Goal: Communication & Community: Share content

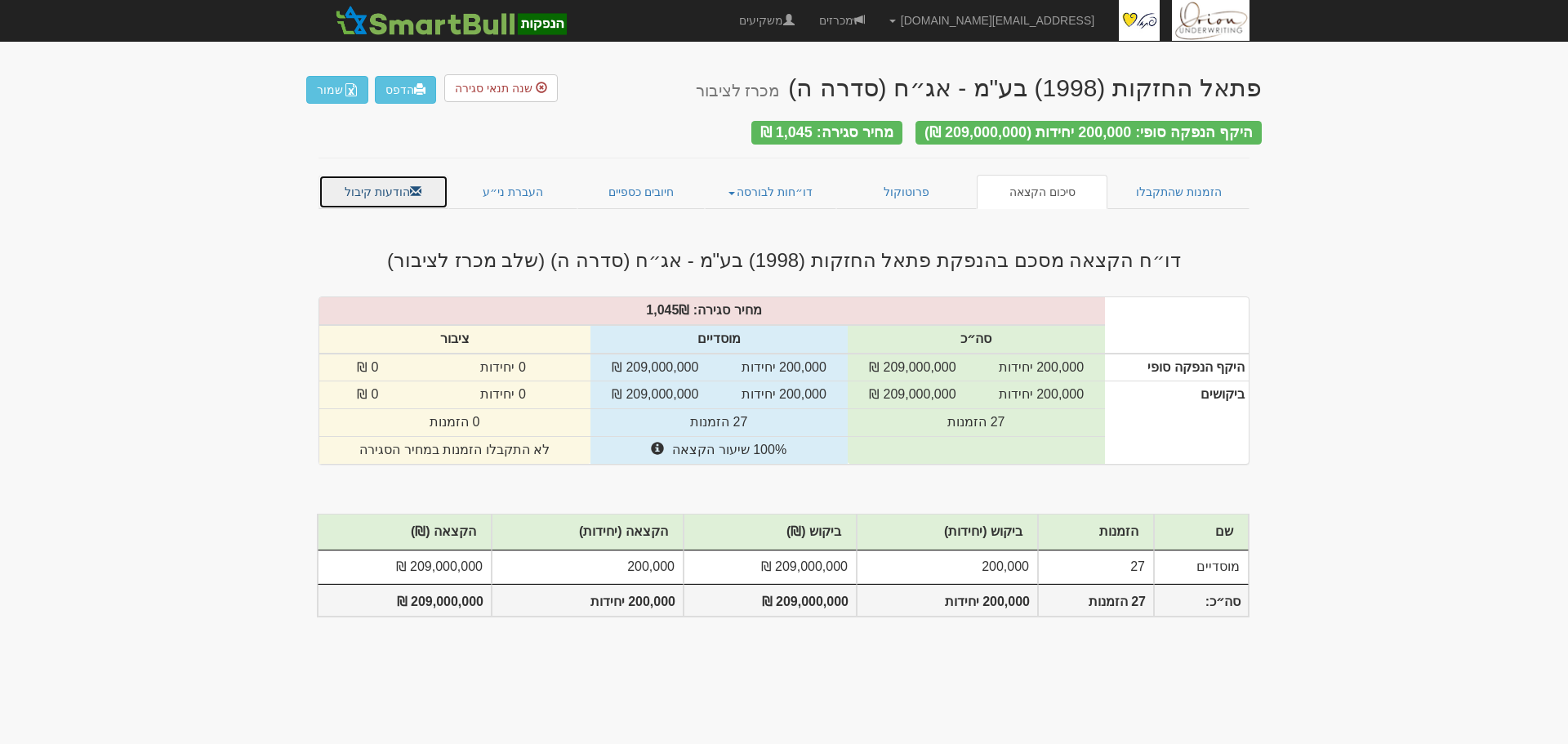
click at [386, 188] on link "הודעות קיבול" at bounding box center [383, 192] width 130 height 34
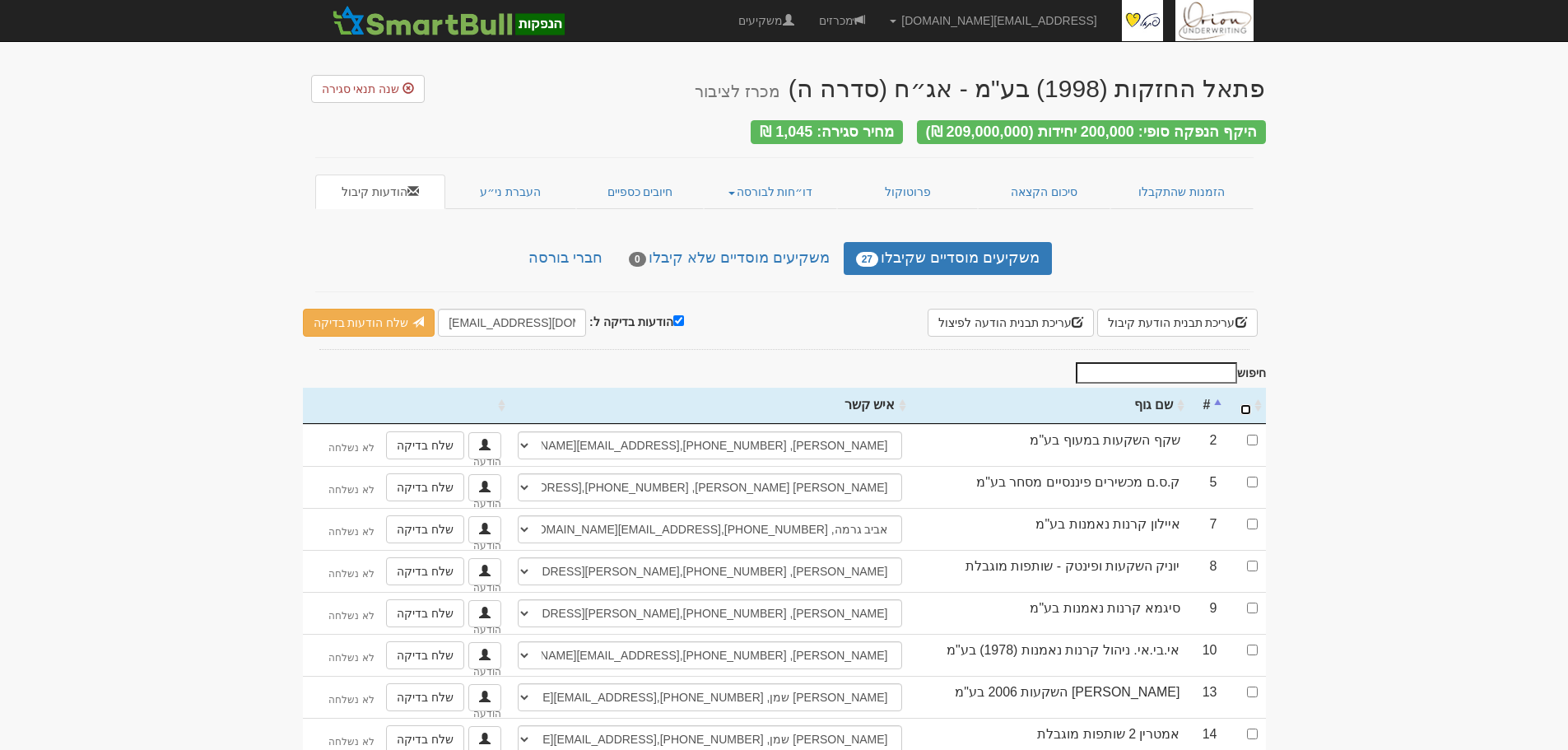
click at [1248, 404] on input "\a : activate to sort column ascending" at bounding box center [1246, 409] width 11 height 11
checkbox input "true"
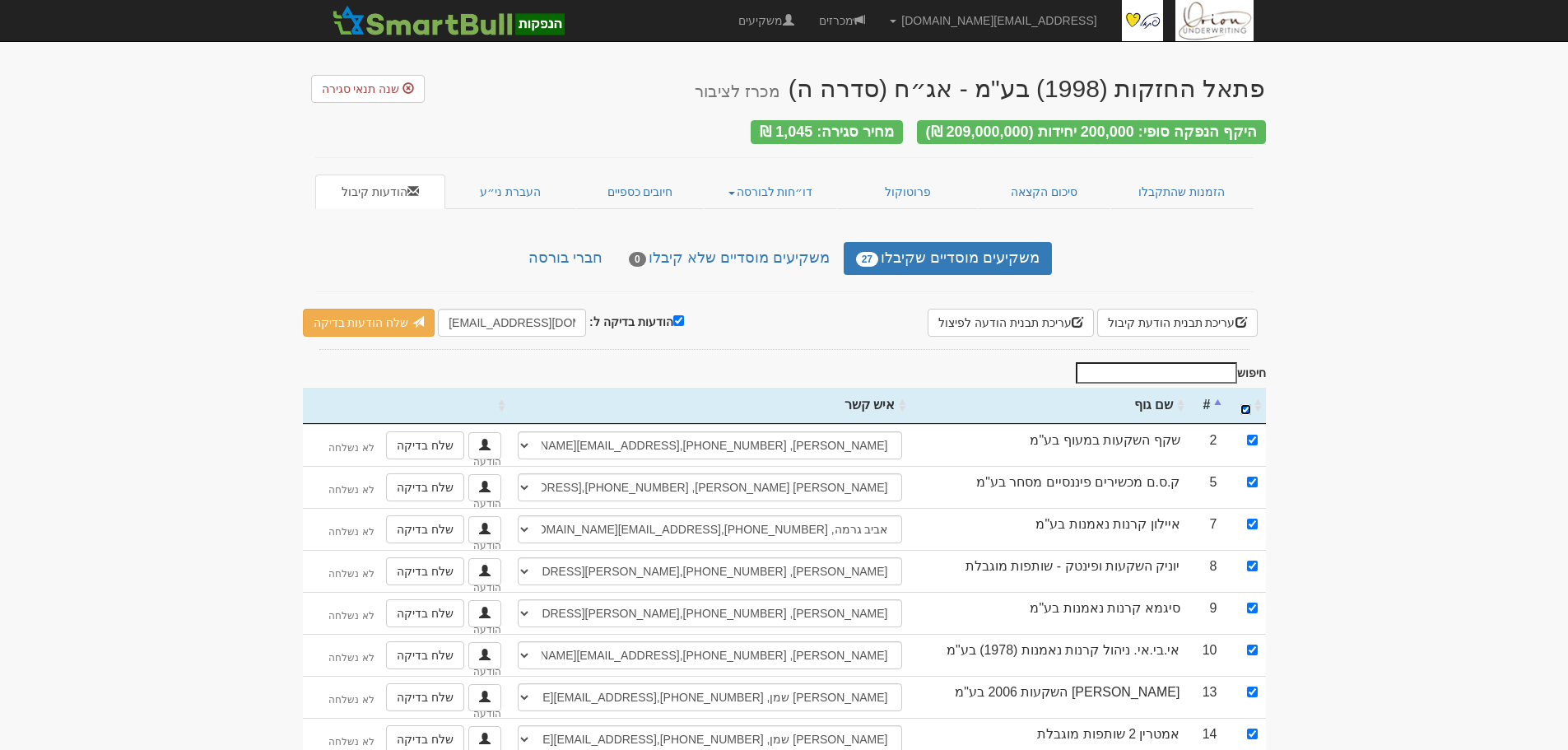
checkbox input "true"
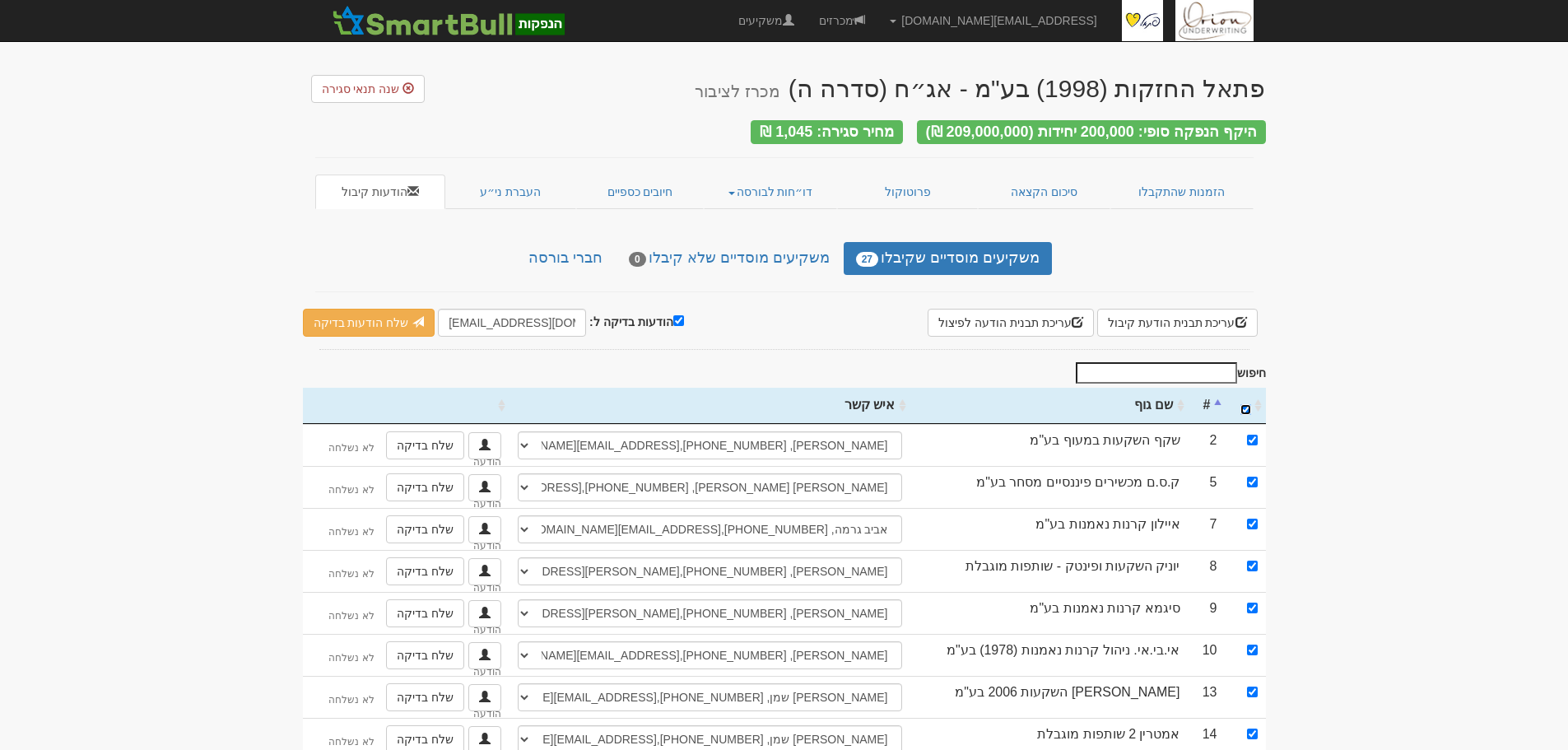
checkbox input "true"
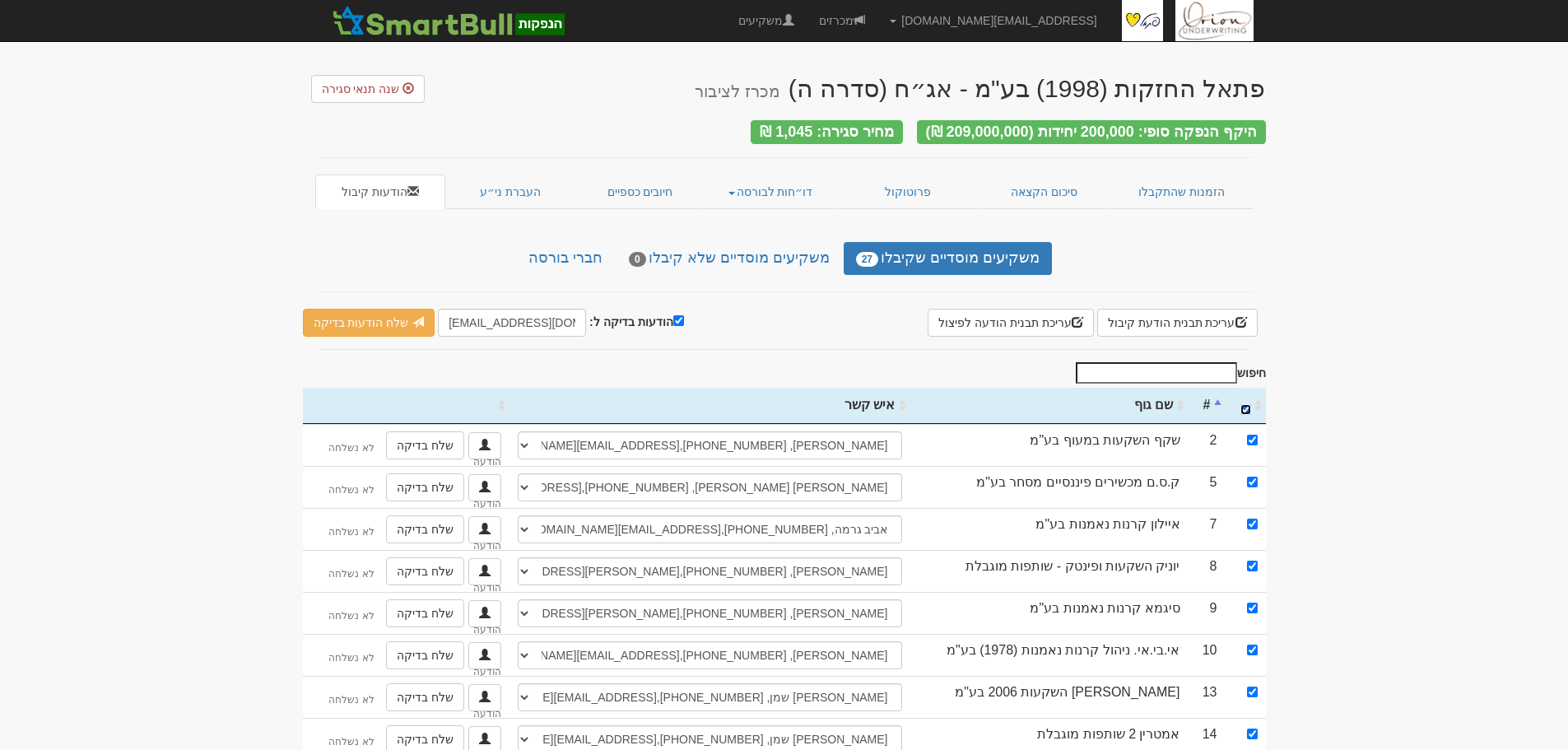
checkbox input "true"
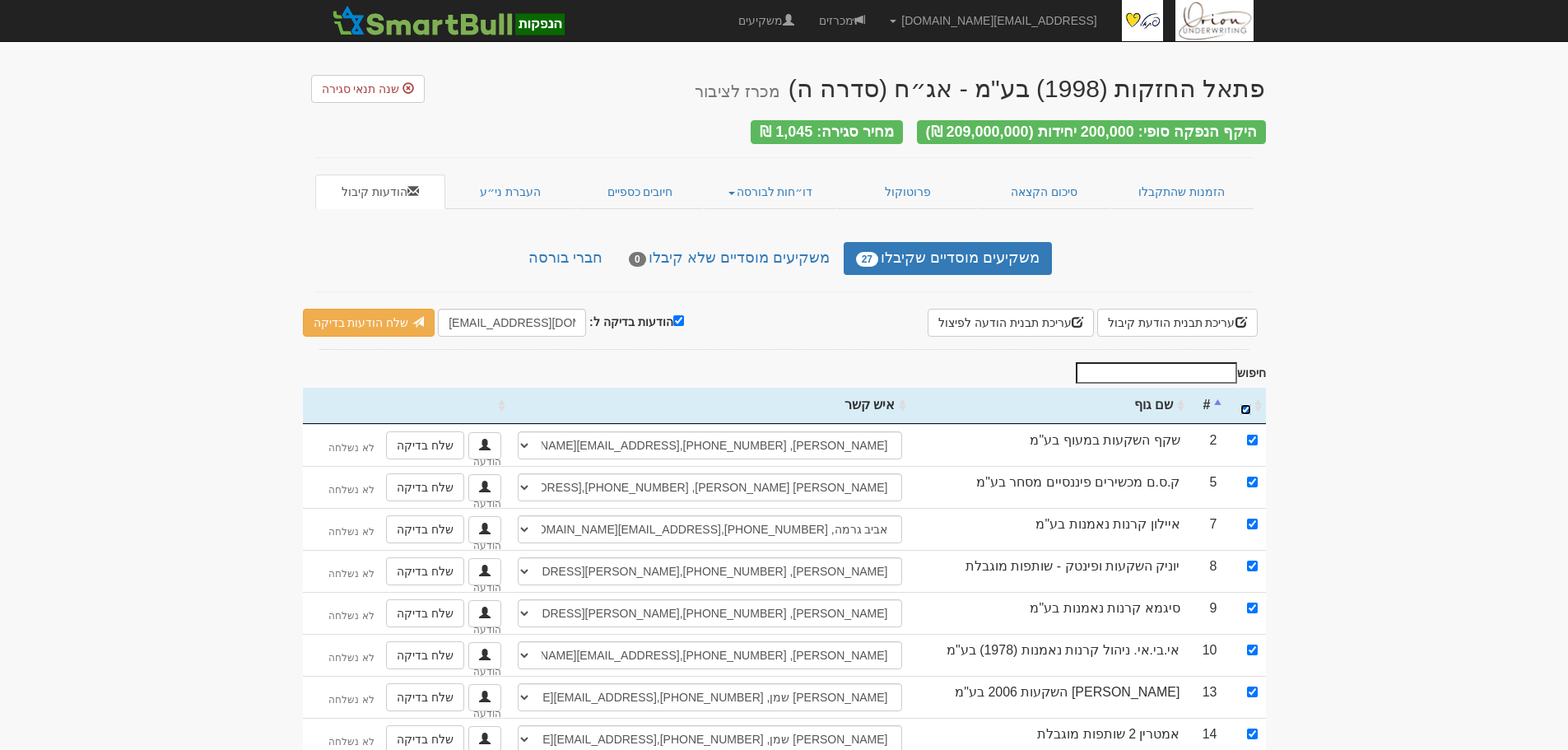
checkbox input "true"
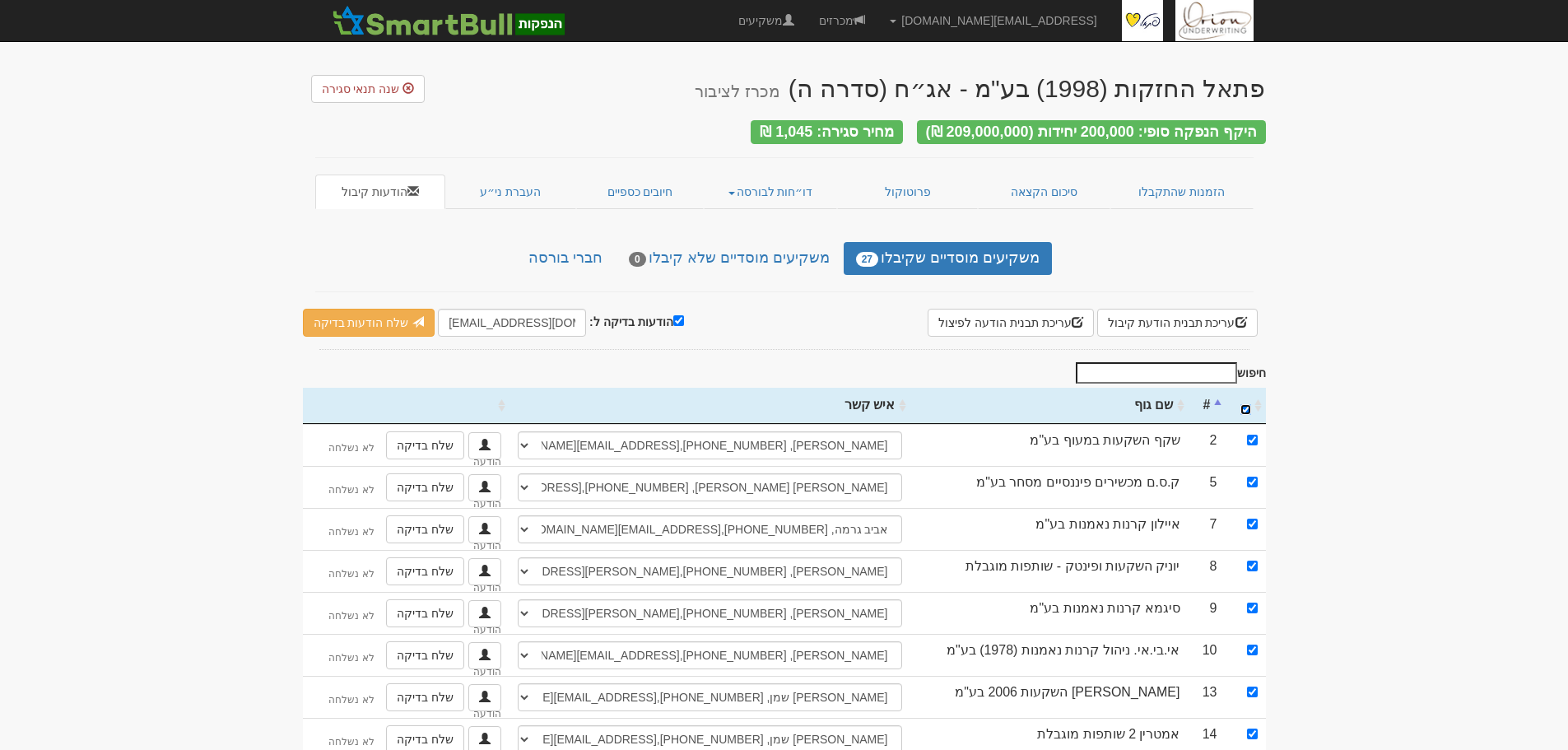
checkbox input "true"
click at [673, 315] on input "הודעות בדיקה ל:" at bounding box center [679, 320] width 11 height 11
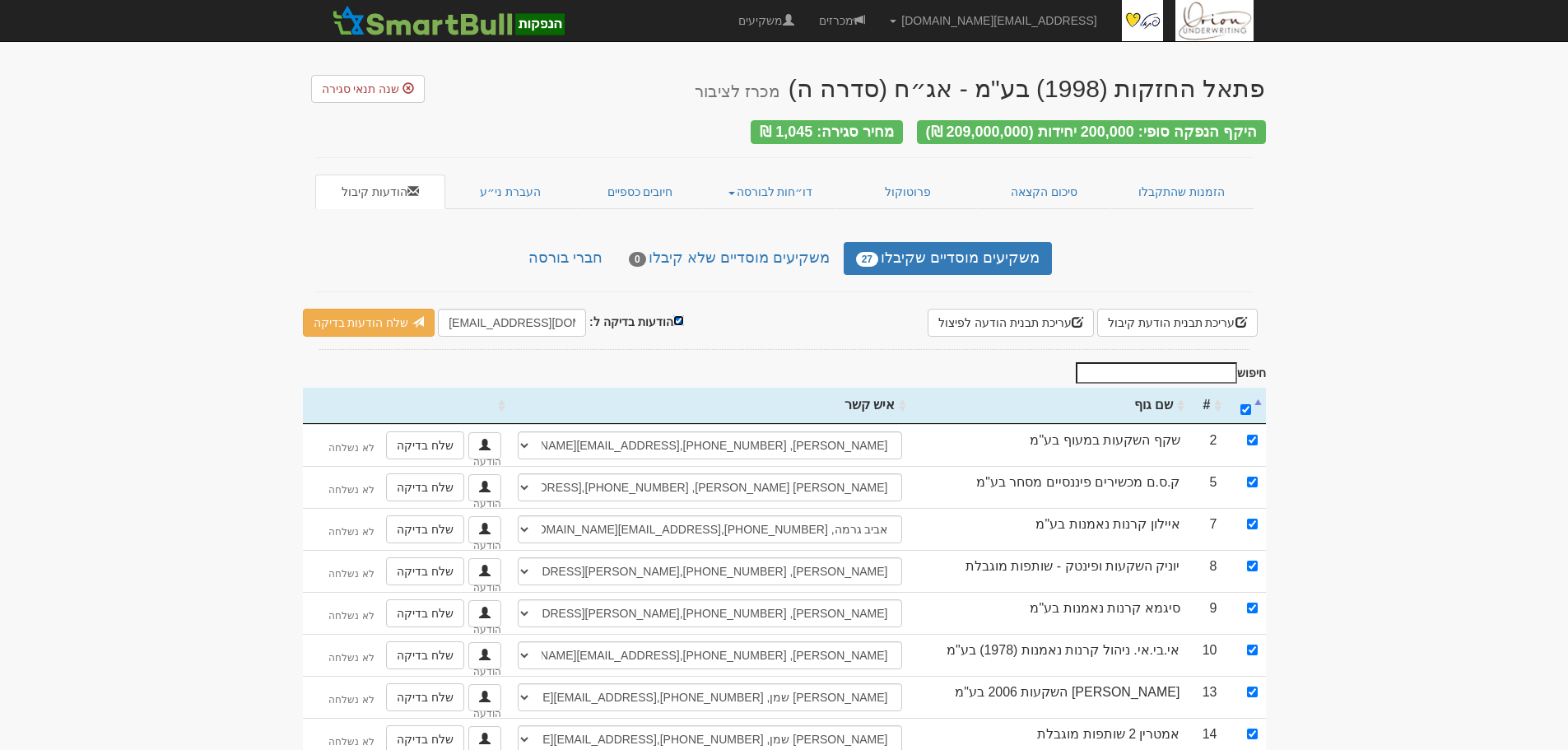
checkbox input "false"
click at [431, 326] on link "שלח הודעות למשקיעים" at bounding box center [379, 322] width 152 height 28
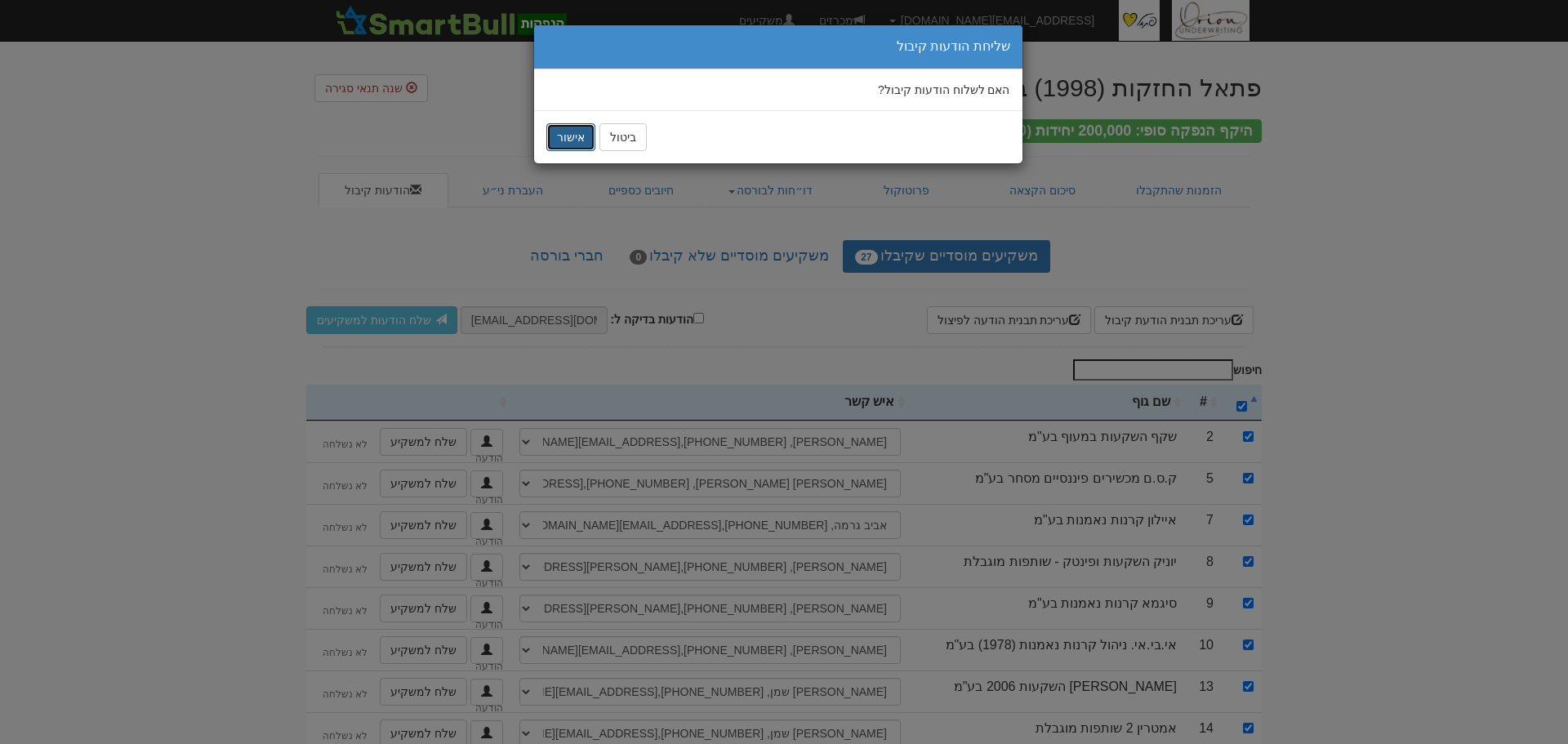
click at [562, 147] on button "אישור" at bounding box center [571, 137] width 49 height 27
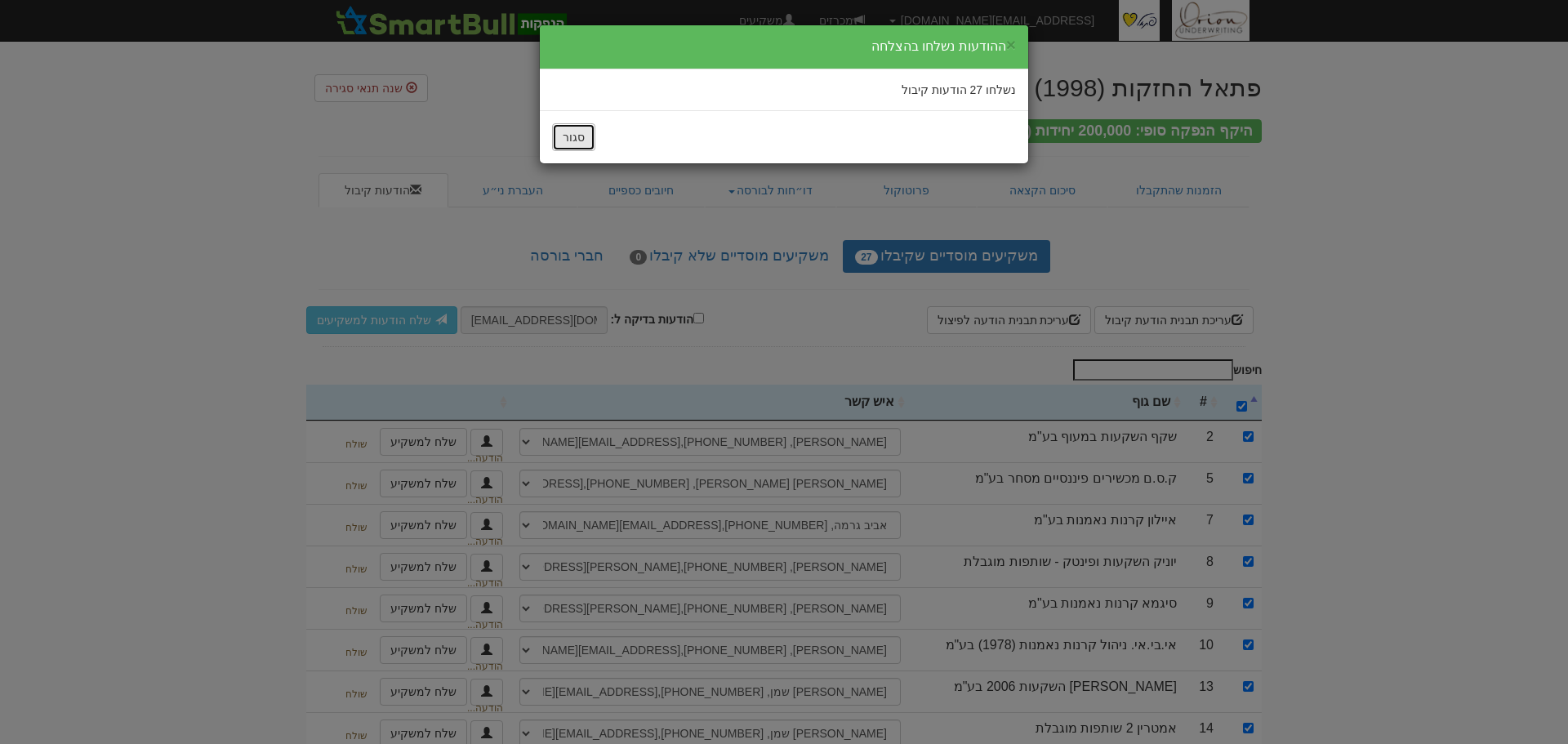
click at [562, 147] on button "סגור" at bounding box center [574, 137] width 43 height 27
